Goal: Register for event/course

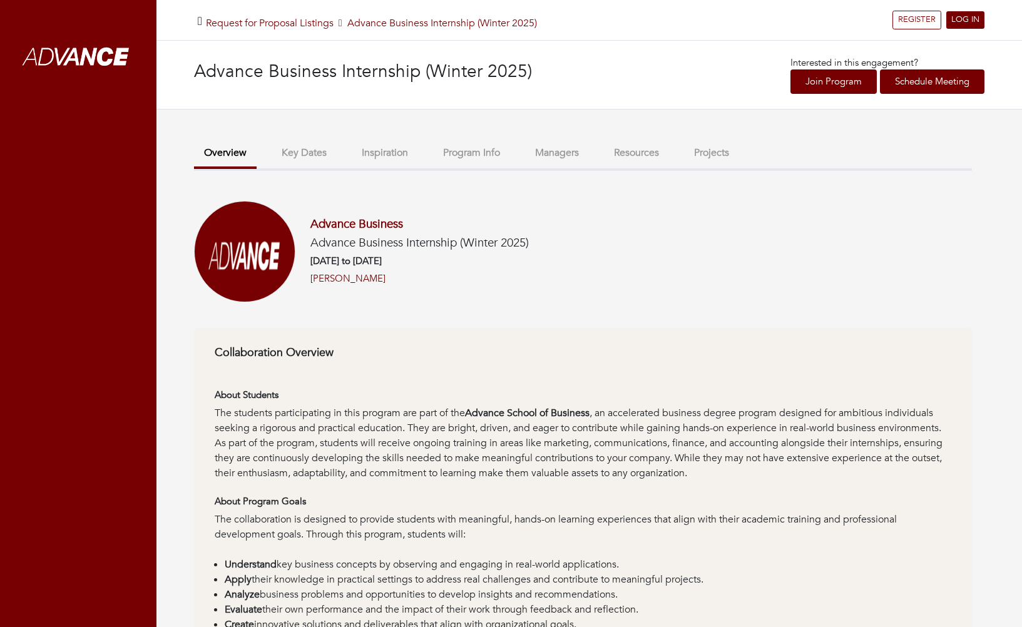
click at [228, 68] on h3 "Advance Business Internship (Winter 2025)" at bounding box center [392, 71] width 396 height 21
click at [198, 75] on h3 "Advance Business Internship (Winter 2025)" at bounding box center [392, 71] width 396 height 21
drag, startPoint x: 191, startPoint y: 71, endPoint x: 326, endPoint y: 150, distance: 156.0
click at [317, 69] on div "Advance Business Internship (Winter 2025) Interested in this engagement? Join P…" at bounding box center [588, 75] width 865 height 69
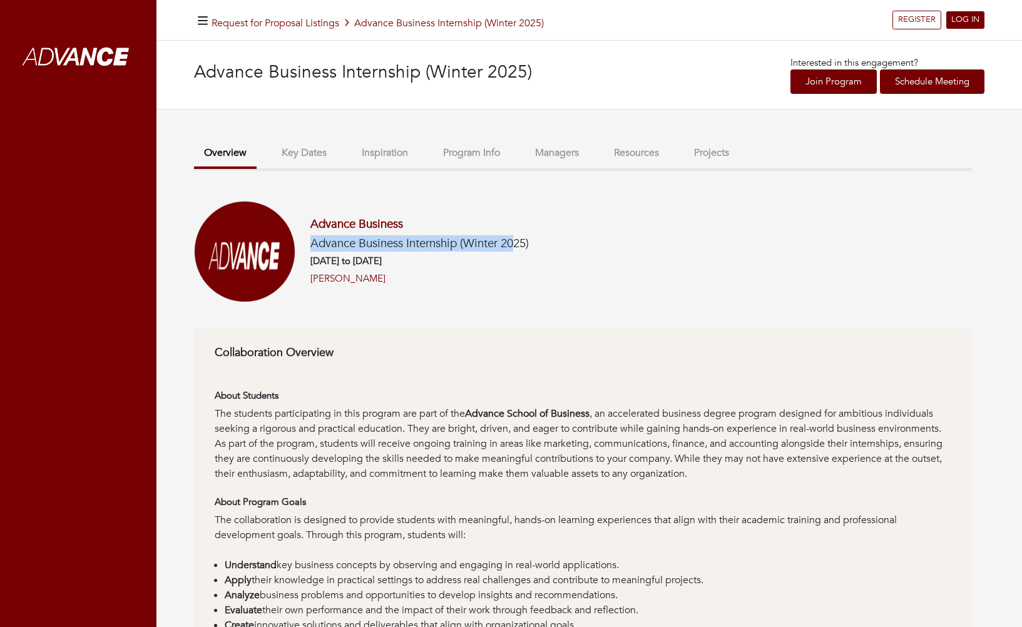
drag, startPoint x: 310, startPoint y: 238, endPoint x: 517, endPoint y: 246, distance: 207.3
click at [517, 246] on div "Advance Business Advance Business Internship (Winter 2025) [DATE] to [DATE] [PE…" at bounding box center [411, 251] width 233 height 69
click at [424, 269] on div "Advance Business Advance Business Internship (Winter 2025) [DATE] to [DATE] [PE…" at bounding box center [411, 251] width 233 height 69
drag, startPoint x: 382, startPoint y: 245, endPoint x: 459, endPoint y: 237, distance: 78.0
click at [459, 237] on h5 "Advance Business Internship (Winter 2025)" at bounding box center [419, 244] width 218 height 14
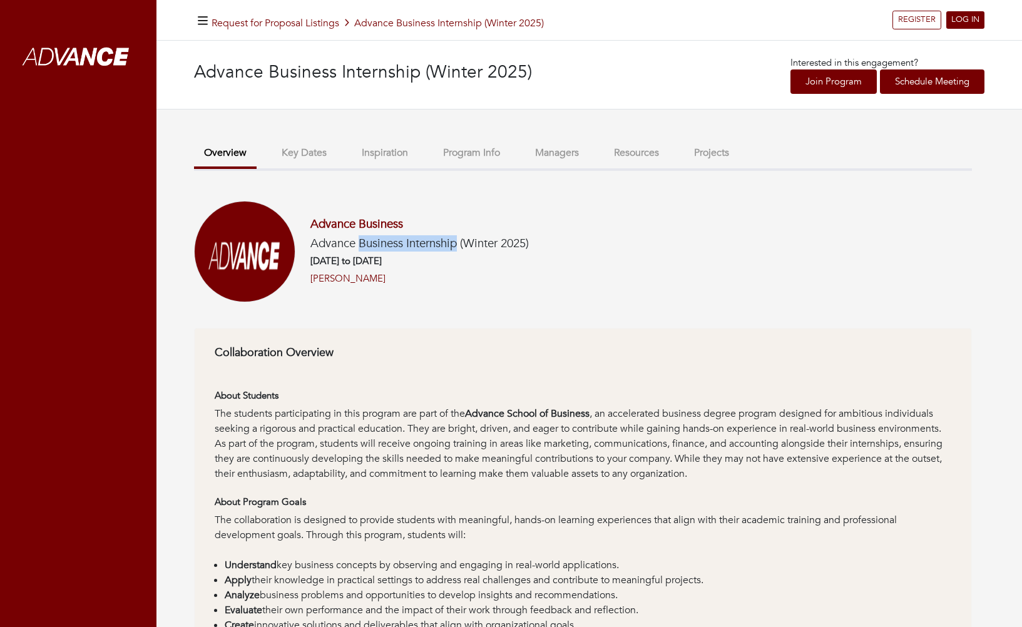
copy h5 "Business Internship"
